Goal: Transaction & Acquisition: Purchase product/service

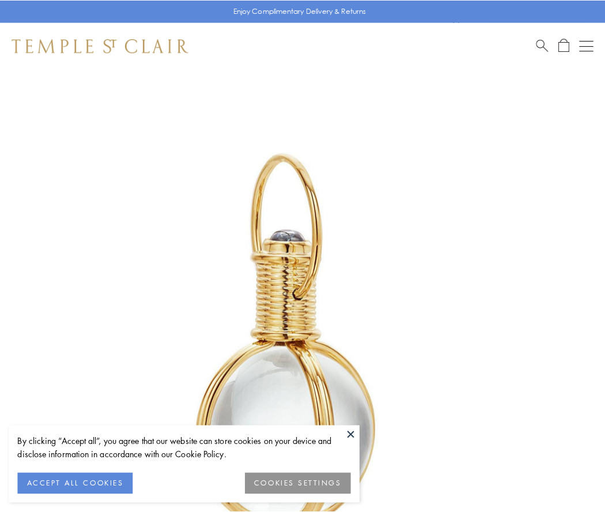
scroll to position [301, 0]
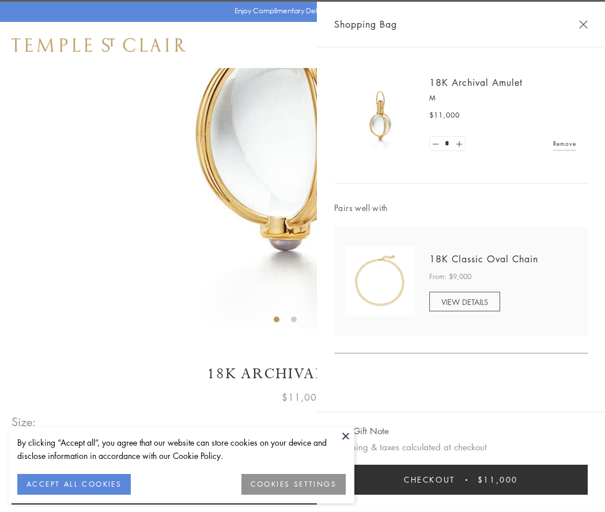
click at [461, 480] on button "Checkout $11,000" at bounding box center [461, 480] width 254 height 30
